Goal: Check status: Check status

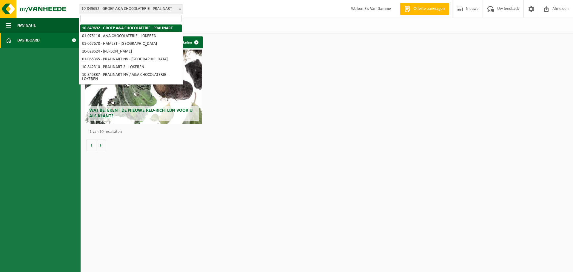
click at [150, 11] on span "10-849692 - GROEP A&A CHOCOLATERIE - PRALINART" at bounding box center [131, 9] width 104 height 8
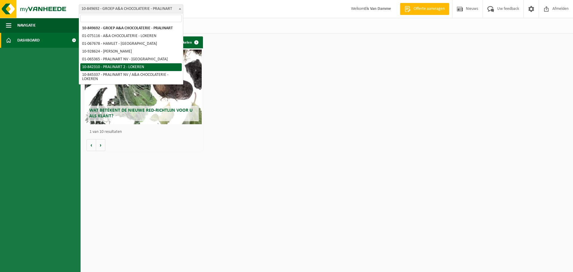
select select "92504"
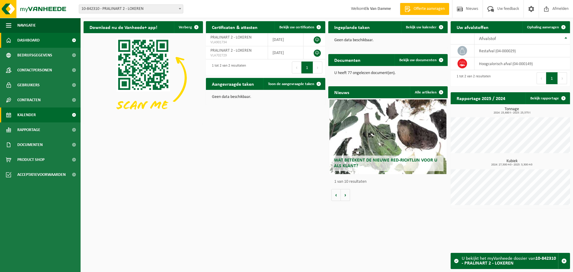
click at [40, 116] on link "Kalender" at bounding box center [40, 114] width 81 height 15
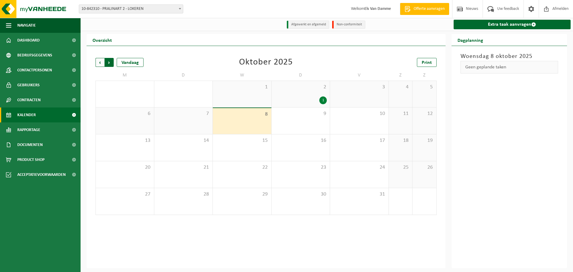
click at [102, 64] on span "Vorige" at bounding box center [99, 62] width 9 height 9
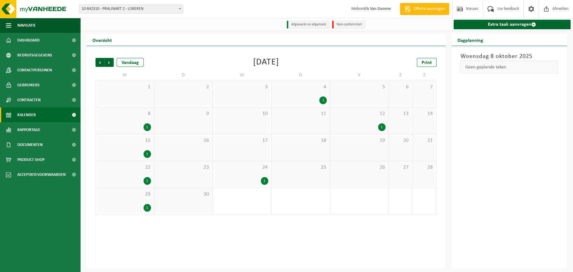
click at [323, 100] on div "1" at bounding box center [322, 100] width 7 height 8
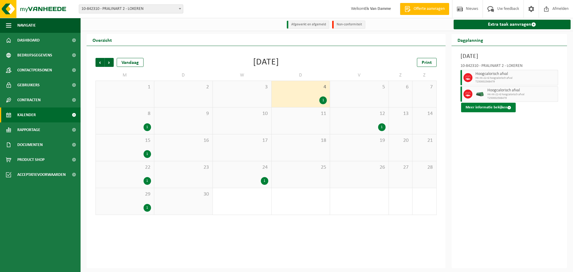
click at [488, 105] on button "Meer informatie bekijken" at bounding box center [488, 108] width 55 height 10
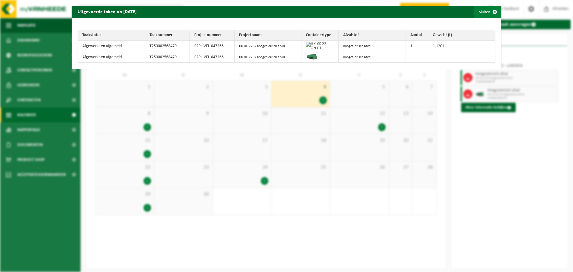
click at [493, 12] on span "button" at bounding box center [495, 12] width 12 height 12
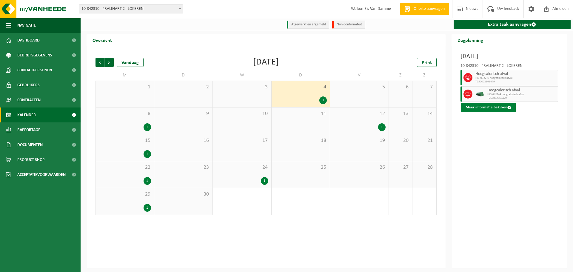
click at [507, 108] on span at bounding box center [509, 108] width 4 height 4
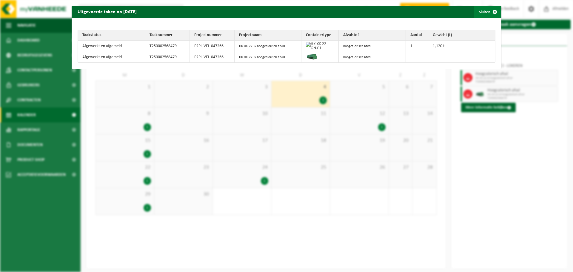
click at [493, 13] on span "button" at bounding box center [495, 12] width 12 height 12
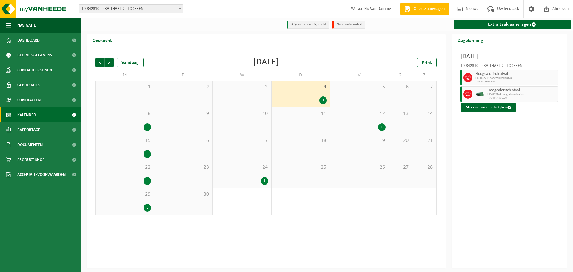
click at [148, 127] on div "1" at bounding box center [147, 127] width 7 height 8
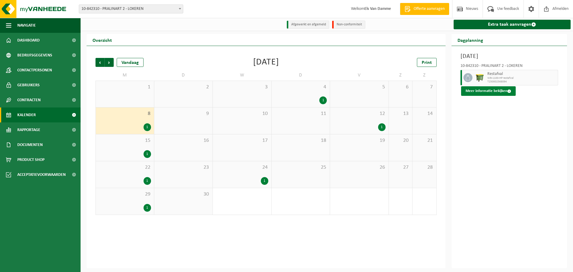
click at [497, 92] on button "Meer informatie bekijken" at bounding box center [488, 91] width 55 height 10
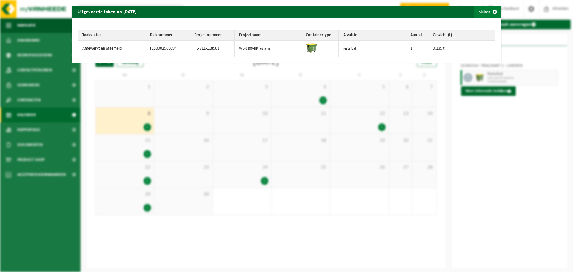
click at [492, 10] on span "button" at bounding box center [495, 12] width 12 height 12
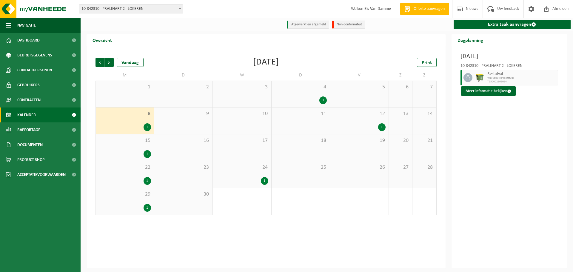
click at [383, 129] on div "1" at bounding box center [381, 127] width 7 height 8
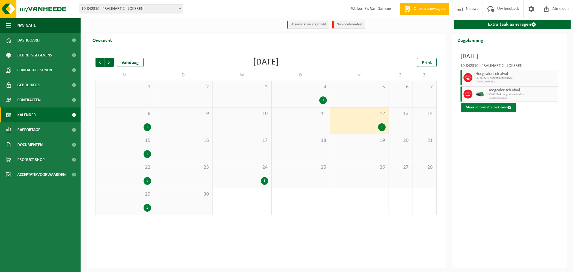
click at [493, 107] on button "Meer informatie bekijken" at bounding box center [488, 108] width 55 height 10
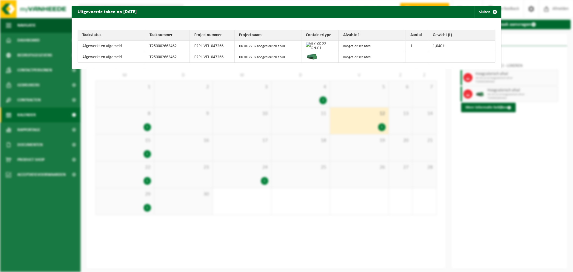
drag, startPoint x: 491, startPoint y: 10, endPoint x: 461, endPoint y: 29, distance: 35.7
click at [491, 10] on span "button" at bounding box center [495, 12] width 12 height 12
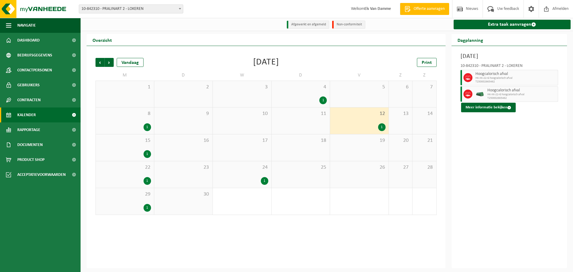
click at [264, 182] on div "1" at bounding box center [264, 181] width 7 height 8
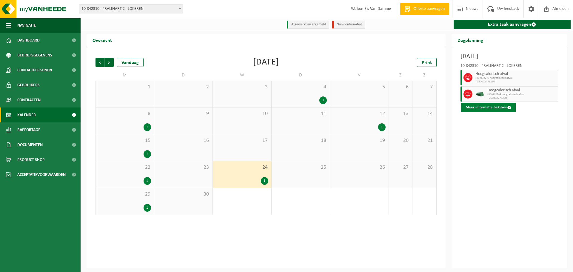
click at [489, 107] on button "Meer informatie bekijken" at bounding box center [488, 108] width 55 height 10
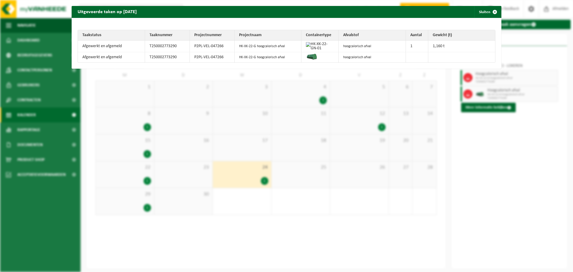
drag, startPoint x: 492, startPoint y: 10, endPoint x: 474, endPoint y: 20, distance: 20.2
click at [492, 10] on span "button" at bounding box center [495, 12] width 12 height 12
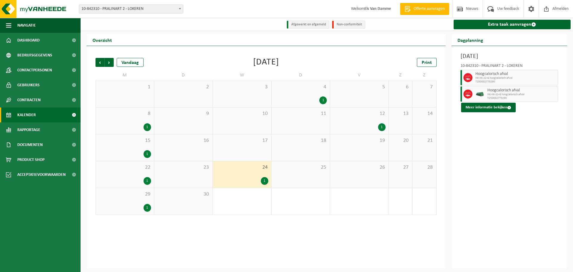
click at [146, 153] on div "1" at bounding box center [147, 154] width 7 height 8
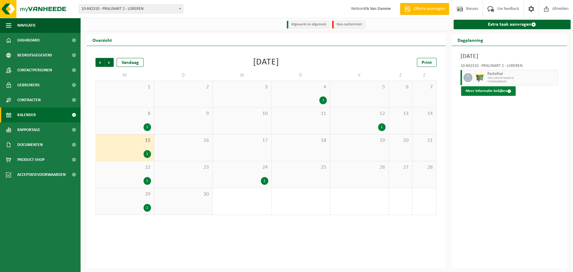
click at [490, 91] on button "Meer informatie bekijken" at bounding box center [488, 91] width 55 height 10
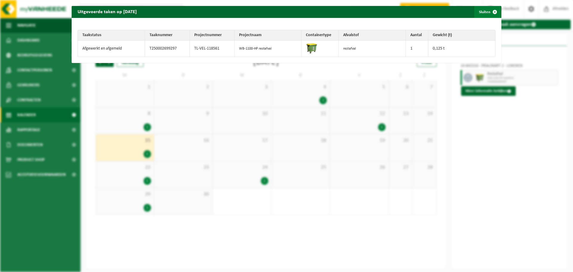
click at [491, 11] on span "button" at bounding box center [495, 12] width 12 height 12
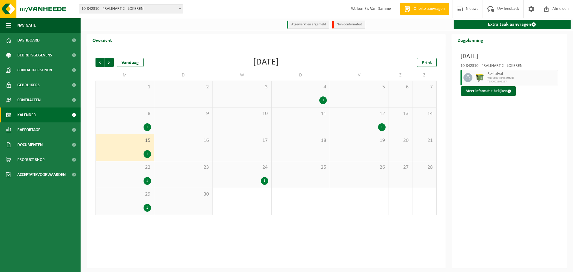
click at [146, 181] on div "1" at bounding box center [147, 181] width 7 height 8
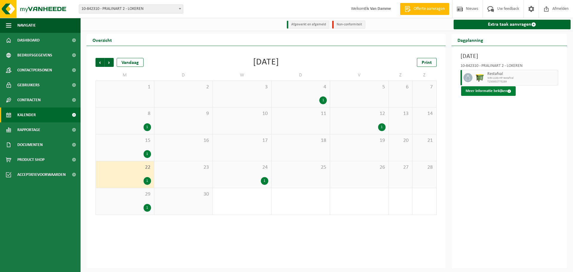
click at [502, 92] on button "Meer informatie bekijken" at bounding box center [488, 91] width 55 height 10
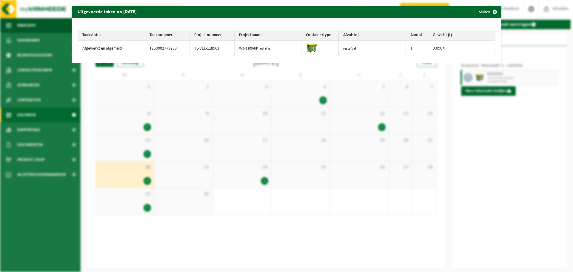
drag, startPoint x: 490, startPoint y: 13, endPoint x: 417, endPoint y: 51, distance: 82.1
click at [489, 13] on span "button" at bounding box center [495, 12] width 12 height 12
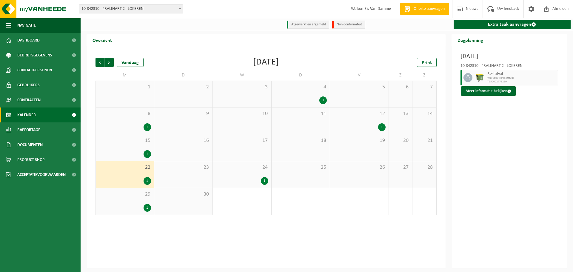
click at [148, 208] on div "1" at bounding box center [147, 208] width 7 height 8
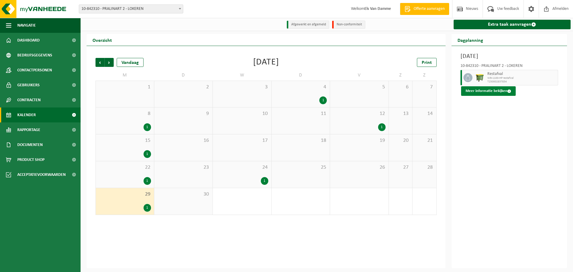
click at [498, 92] on button "Meer informatie bekijken" at bounding box center [488, 91] width 55 height 10
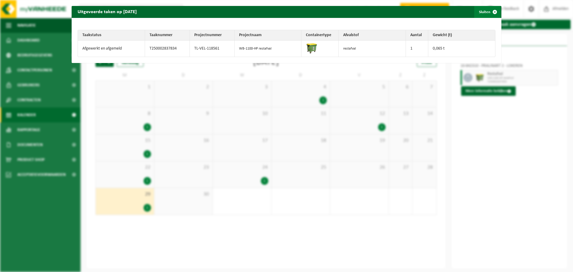
click at [490, 11] on span "button" at bounding box center [495, 12] width 12 height 12
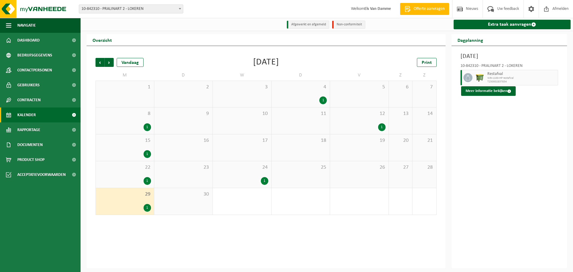
click at [181, 9] on b at bounding box center [180, 8] width 2 height 1
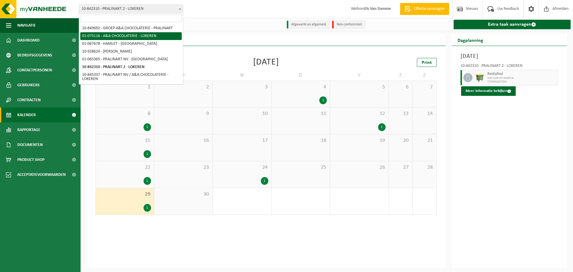
select select "528"
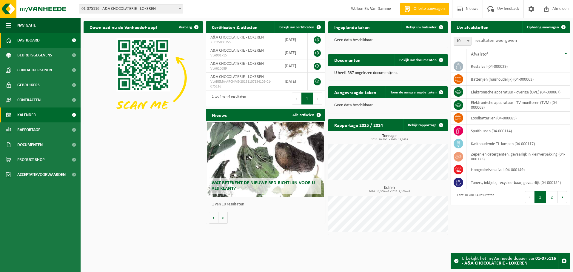
drag, startPoint x: 32, startPoint y: 117, endPoint x: 38, endPoint y: 118, distance: 6.7
click at [32, 117] on span "Kalender" at bounding box center [26, 114] width 19 height 15
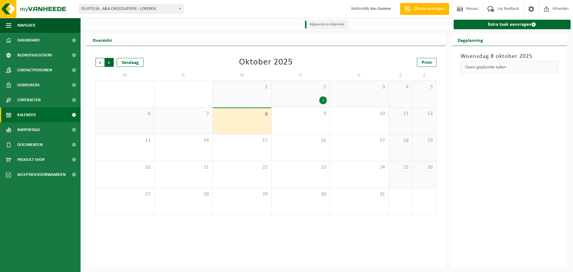
click at [101, 62] on span "Vorige" at bounding box center [99, 62] width 9 height 9
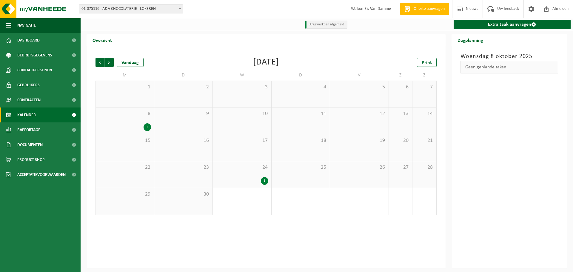
click at [147, 127] on div "1" at bounding box center [147, 127] width 7 height 8
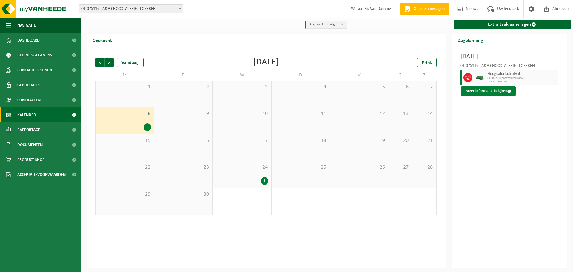
click at [489, 92] on button "Meer informatie bekijken" at bounding box center [488, 91] width 55 height 10
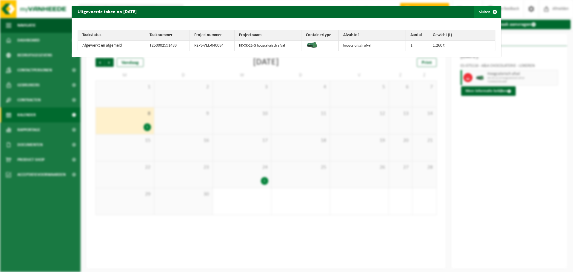
drag, startPoint x: 490, startPoint y: 11, endPoint x: 485, endPoint y: 13, distance: 5.3
click at [490, 11] on span "button" at bounding box center [495, 12] width 12 height 12
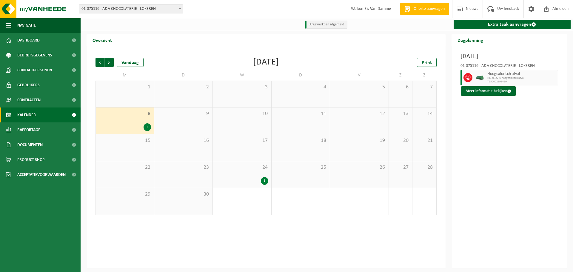
click at [264, 181] on div "1" at bounding box center [264, 181] width 7 height 8
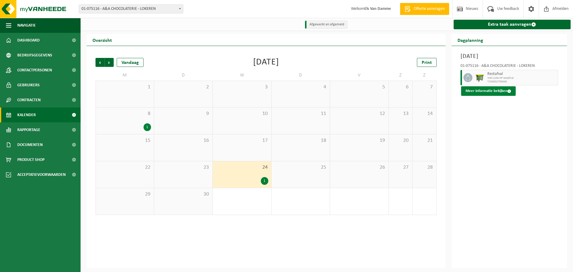
click at [495, 90] on button "Meer informatie bekijken" at bounding box center [488, 91] width 55 height 10
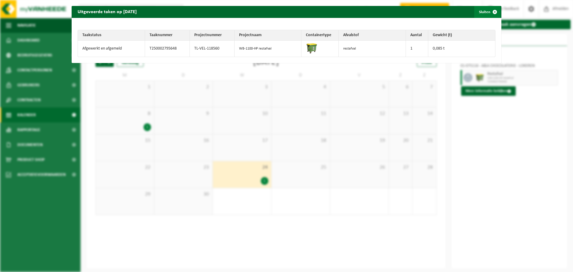
click at [490, 13] on span "button" at bounding box center [495, 12] width 12 height 12
